Goal: Transaction & Acquisition: Book appointment/travel/reservation

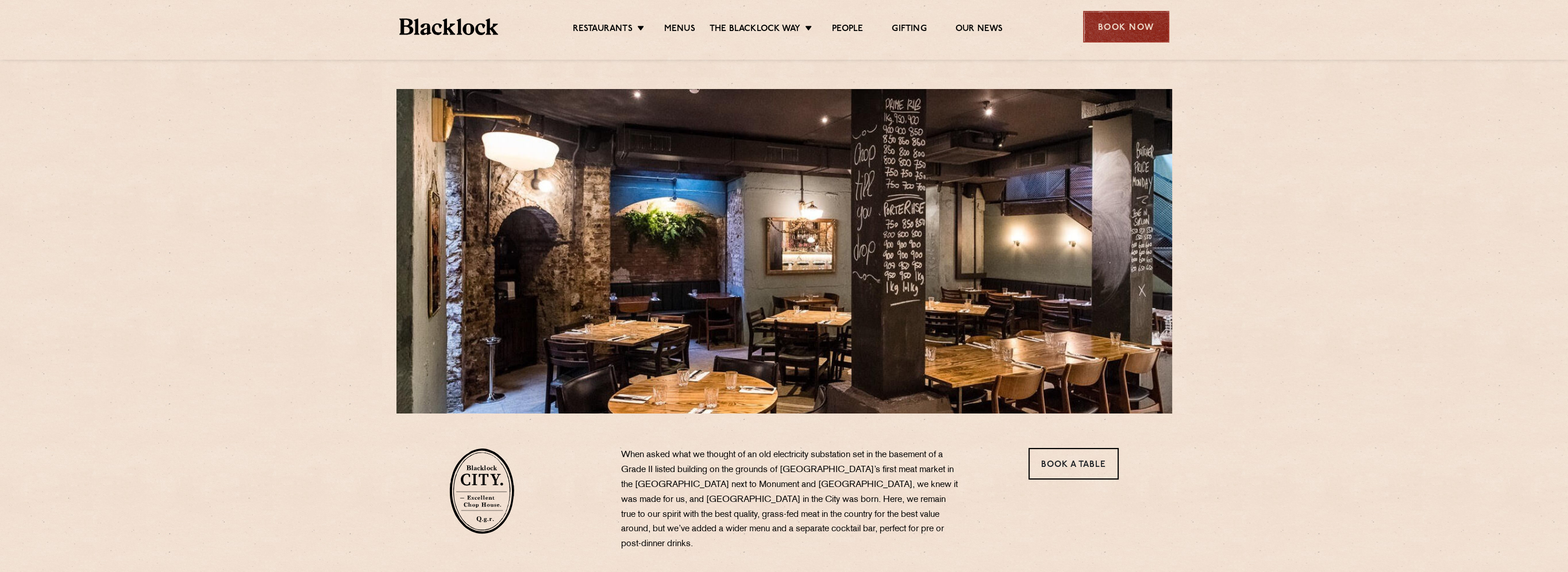
click at [1091, 18] on div "Book Now" at bounding box center [1126, 26] width 86 height 32
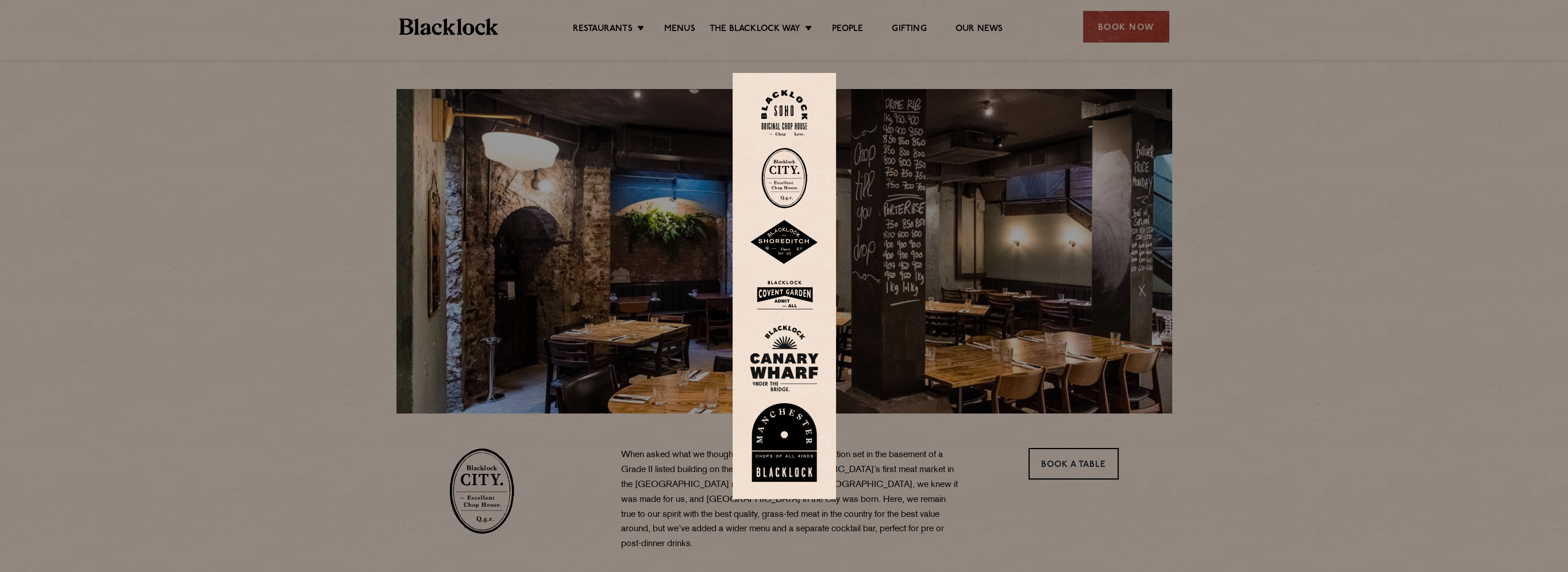
click at [788, 175] on img at bounding box center [784, 177] width 46 height 61
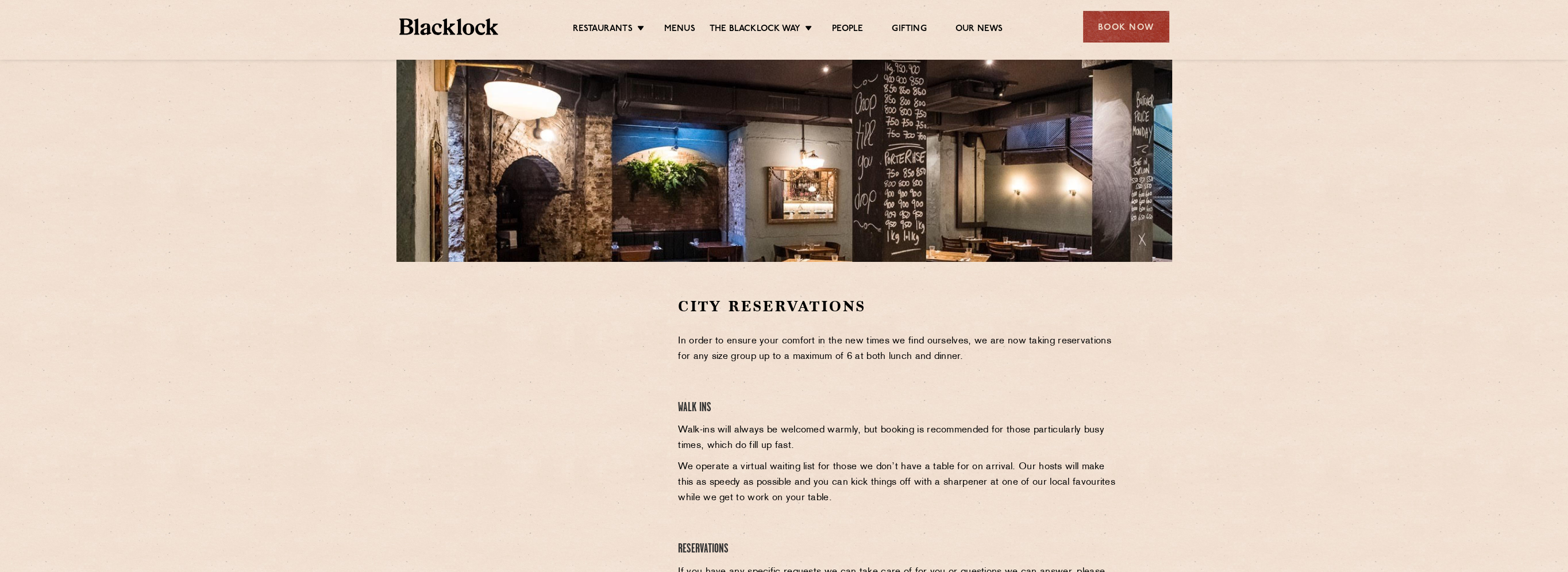
scroll to position [172, 0]
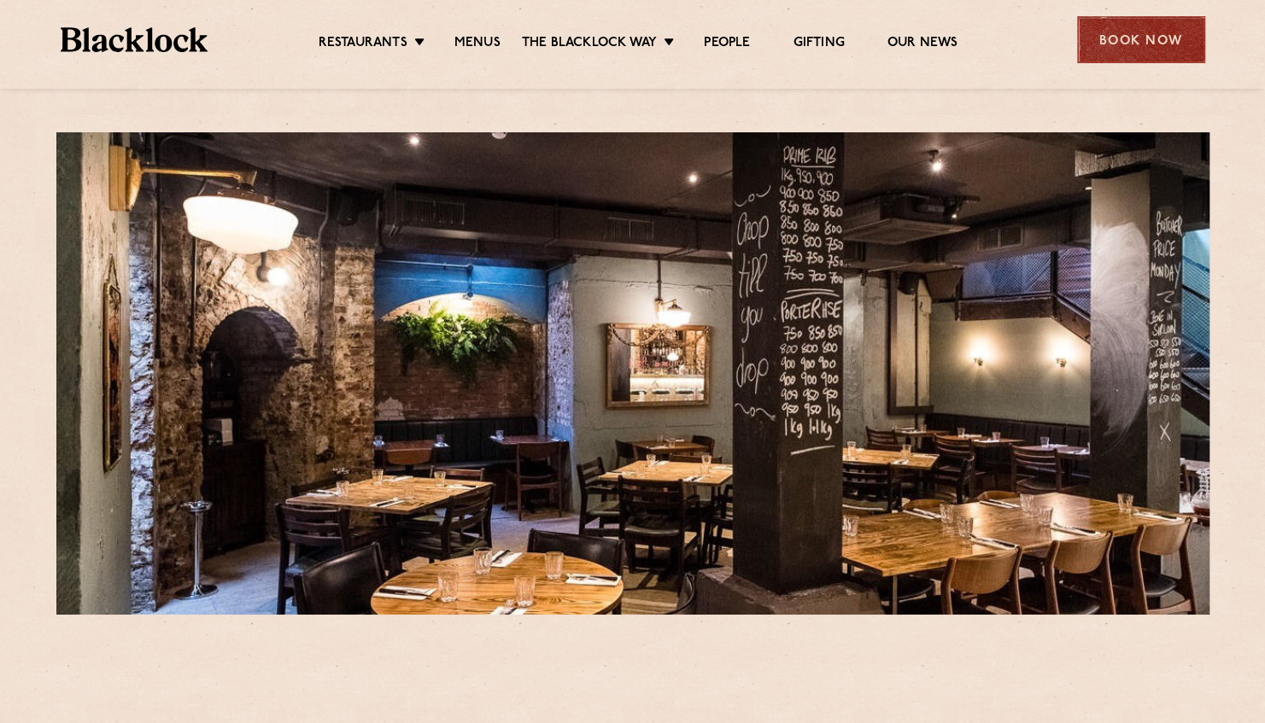
click at [1101, 26] on div "Book Now" at bounding box center [1141, 39] width 128 height 47
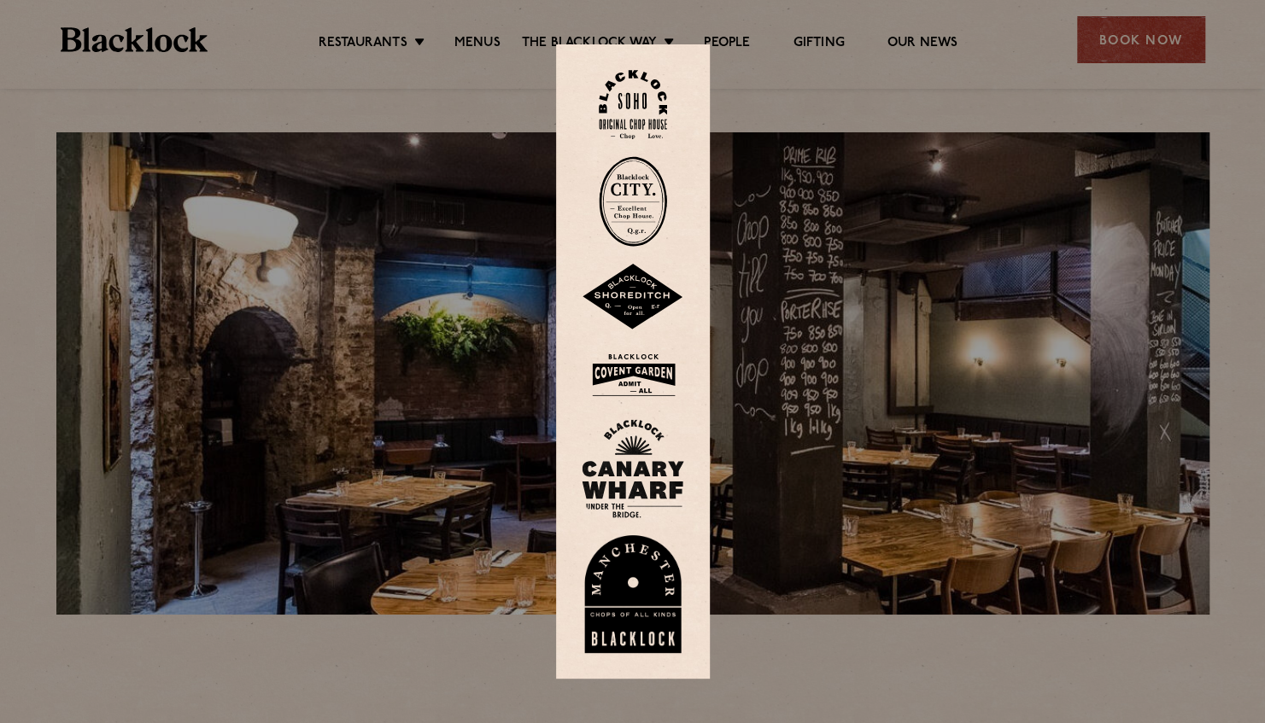
click at [643, 200] on img at bounding box center [633, 201] width 68 height 91
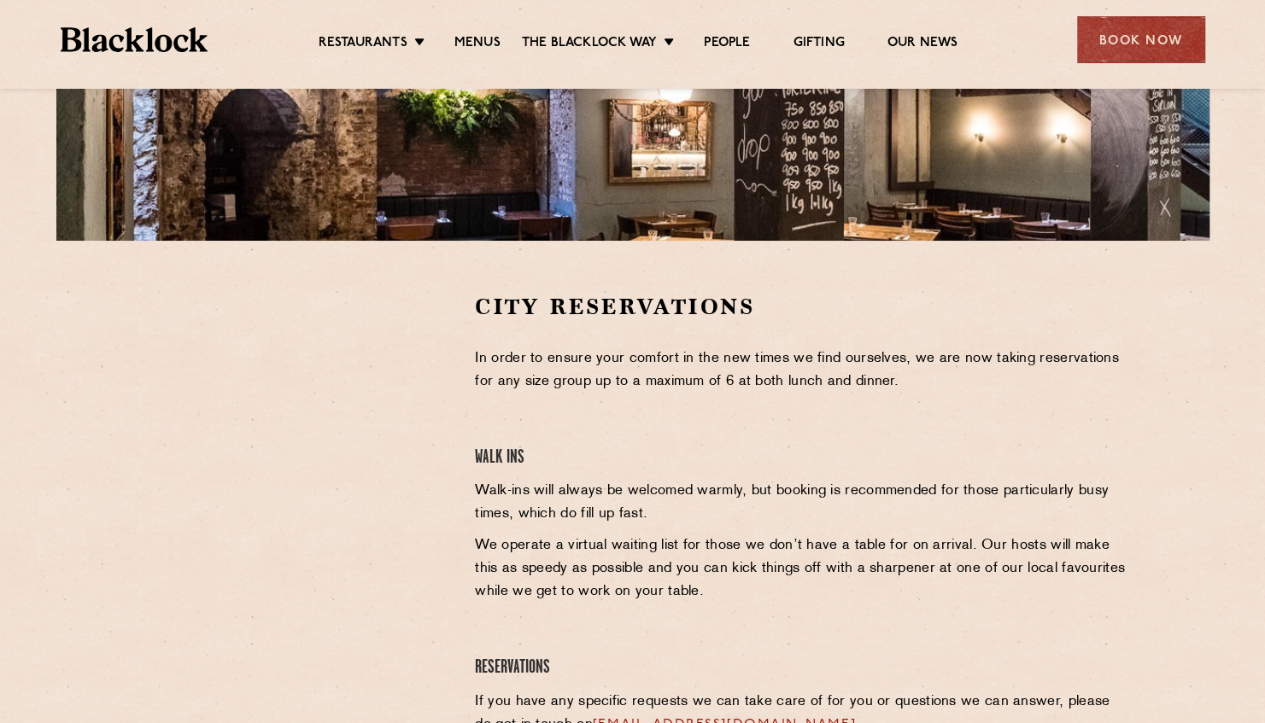
scroll to position [427, 0]
